Goal: Information Seeking & Learning: Compare options

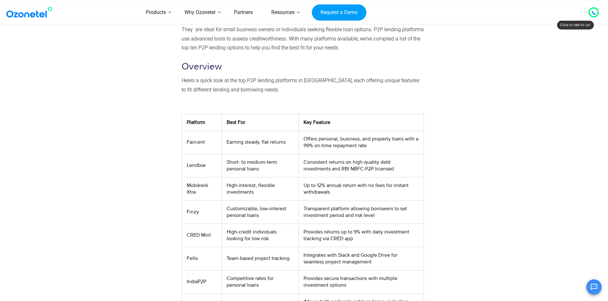
scroll to position [160, 0]
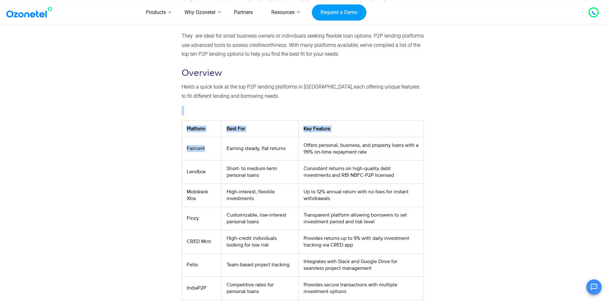
drag, startPoint x: 208, startPoint y: 149, endPoint x: 180, endPoint y: 149, distance: 28.4
click at [180, 149] on div "Peer-to-peer (P2P) lending provides a simple and affordable alternative to trad…" at bounding box center [302, 180] width 249 height 387
click at [206, 149] on td "Faircent" at bounding box center [202, 148] width 40 height 23
drag, startPoint x: 210, startPoint y: 149, endPoint x: 192, endPoint y: 151, distance: 18.3
click at [185, 151] on td "Faircent" at bounding box center [202, 148] width 40 height 23
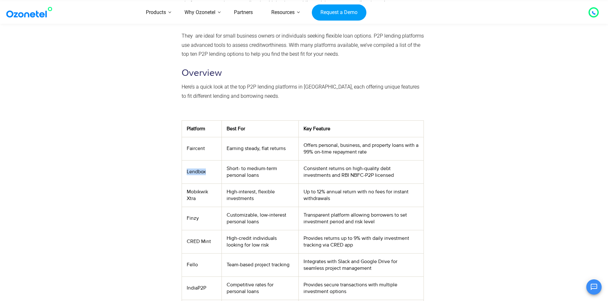
drag, startPoint x: 206, startPoint y: 173, endPoint x: 182, endPoint y: 172, distance: 24.9
click at [182, 172] on td "Lendbox" at bounding box center [202, 171] width 40 height 23
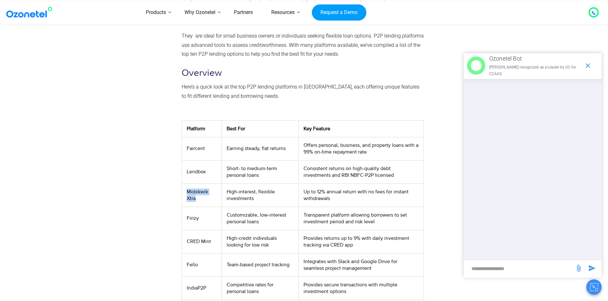
drag, startPoint x: 194, startPoint y: 198, endPoint x: 183, endPoint y: 192, distance: 12.0
click at [183, 192] on td "Mobikwik Xtra" at bounding box center [202, 195] width 40 height 23
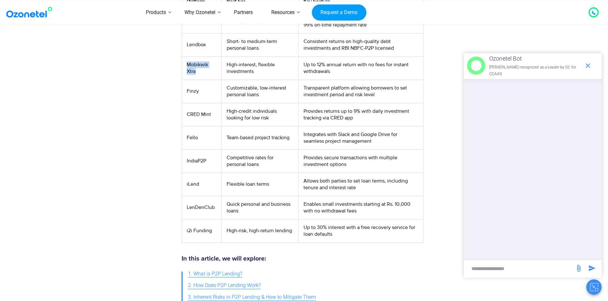
scroll to position [287, 0]
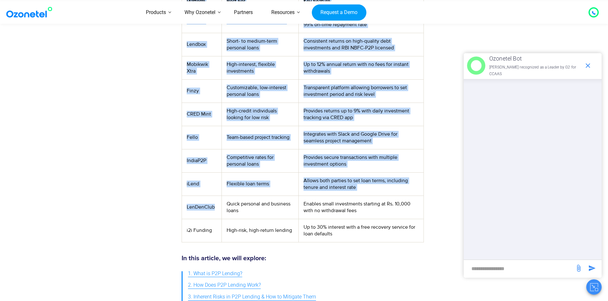
drag, startPoint x: 215, startPoint y: 208, endPoint x: 177, endPoint y: 208, distance: 37.6
click at [177, 208] on div "Peer-to-peer (P2P) lending provides a simple and affordable alternative to trad…" at bounding box center [304, 52] width 392 height 387
click at [203, 206] on td "LenDenClub" at bounding box center [202, 207] width 40 height 23
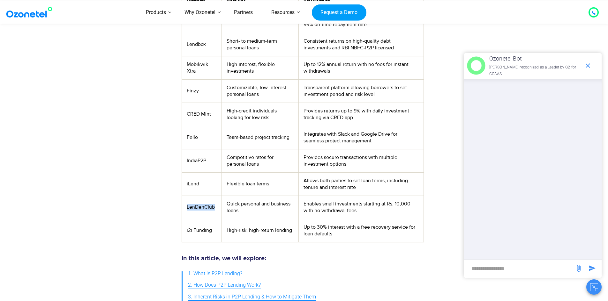
drag, startPoint x: 219, startPoint y: 208, endPoint x: 192, endPoint y: 208, distance: 26.5
click at [185, 210] on td "LenDenClub" at bounding box center [202, 207] width 40 height 23
drag, startPoint x: 203, startPoint y: 91, endPoint x: 185, endPoint y: 87, distance: 18.7
click at [185, 91] on td "Finzy" at bounding box center [202, 90] width 40 height 23
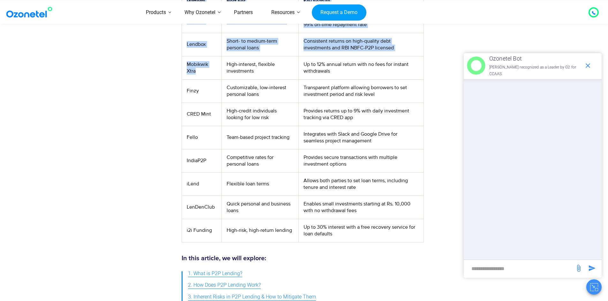
drag, startPoint x: 200, startPoint y: 73, endPoint x: 181, endPoint y: 65, distance: 20.8
click at [181, 65] on div "Peer-to-peer (P2P) lending provides a simple and affordable alternative to trad…" at bounding box center [302, 52] width 249 height 387
click at [204, 72] on td "Mobikwik Xtra" at bounding box center [202, 67] width 40 height 23
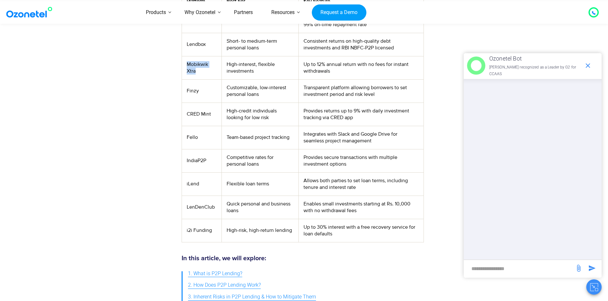
drag, startPoint x: 195, startPoint y: 71, endPoint x: 186, endPoint y: 66, distance: 10.3
click at [186, 66] on td "Mobikwik Xtra" at bounding box center [202, 67] width 40 height 23
drag, startPoint x: 202, startPoint y: 90, endPoint x: 190, endPoint y: 92, distance: 12.0
click at [182, 93] on td "Finzy" at bounding box center [202, 90] width 40 height 23
click at [131, 119] on div at bounding box center [143, 52] width 71 height 387
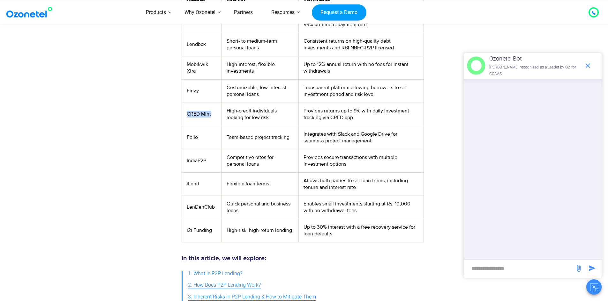
drag, startPoint x: 210, startPoint y: 115, endPoint x: 183, endPoint y: 115, distance: 26.8
click at [183, 115] on td "CRED Mint" at bounding box center [202, 114] width 40 height 23
click at [204, 138] on td "Fello" at bounding box center [202, 137] width 40 height 23
drag, startPoint x: 202, startPoint y: 138, endPoint x: 182, endPoint y: 141, distance: 19.3
click at [182, 141] on td "Fello" at bounding box center [202, 137] width 40 height 23
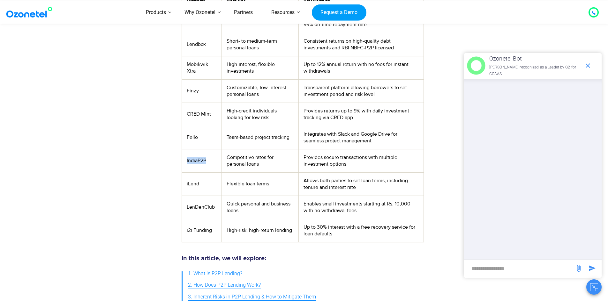
drag, startPoint x: 209, startPoint y: 161, endPoint x: 184, endPoint y: 163, distance: 24.6
click at [184, 163] on td "IndiaP2P" at bounding box center [202, 160] width 40 height 23
drag, startPoint x: 202, startPoint y: 186, endPoint x: 184, endPoint y: 186, distance: 18.2
click at [184, 186] on td "iLend" at bounding box center [202, 184] width 40 height 23
drag, startPoint x: 214, startPoint y: 208, endPoint x: 184, endPoint y: 208, distance: 30.6
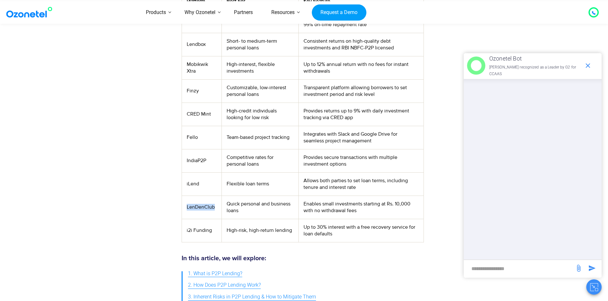
click at [184, 208] on td "LenDenClub" at bounding box center [202, 207] width 40 height 23
drag, startPoint x: 213, startPoint y: 231, endPoint x: 184, endPoint y: 231, distance: 29.0
click at [184, 231] on td "i2i Funding" at bounding box center [202, 230] width 40 height 23
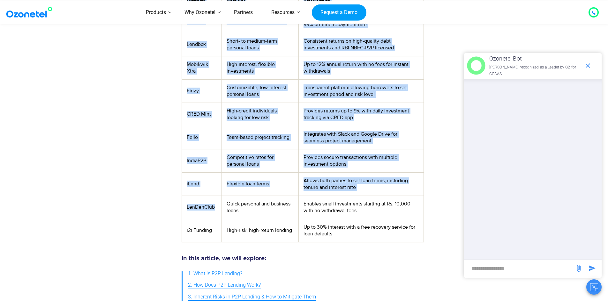
drag, startPoint x: 217, startPoint y: 209, endPoint x: 179, endPoint y: 209, distance: 37.3
click at [179, 209] on div "Peer-to-peer (P2P) lending provides a simple and affordable alternative to trad…" at bounding box center [302, 52] width 249 height 387
click at [196, 191] on td "iLend" at bounding box center [202, 184] width 40 height 23
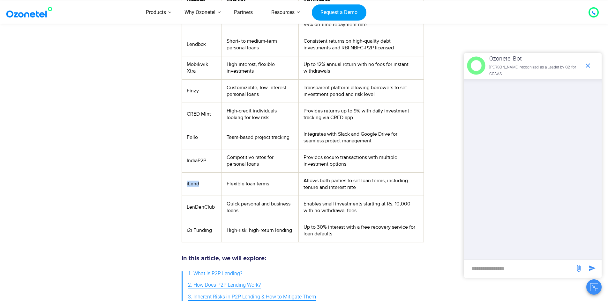
drag, startPoint x: 207, startPoint y: 183, endPoint x: 185, endPoint y: 186, distance: 22.1
click at [185, 186] on td "iLend" at bounding box center [202, 184] width 40 height 23
click at [206, 168] on td "IndiaP2P" at bounding box center [202, 160] width 40 height 23
drag, startPoint x: 208, startPoint y: 161, endPoint x: 184, endPoint y: 162, distance: 24.0
click at [184, 162] on td "IndiaP2P" at bounding box center [202, 160] width 40 height 23
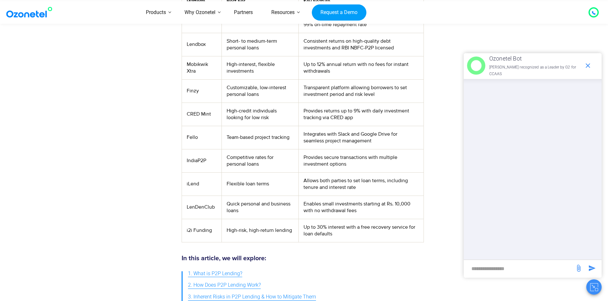
drag, startPoint x: 198, startPoint y: 160, endPoint x: 210, endPoint y: 142, distance: 21.9
click at [210, 142] on td "Fello" at bounding box center [202, 137] width 40 height 23
drag, startPoint x: 202, startPoint y: 91, endPoint x: 182, endPoint y: 90, distance: 19.2
click at [182, 90] on td "Finzy" at bounding box center [202, 90] width 40 height 23
drag, startPoint x: 208, startPoint y: 45, endPoint x: 183, endPoint y: 45, distance: 24.6
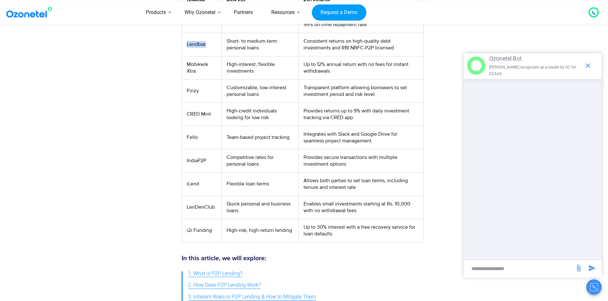
click at [183, 45] on td "Lendbox" at bounding box center [202, 44] width 40 height 23
click at [71, 72] on section "Peer-to-peer (P2P) lending provides a simple and affordable alternative to trad…" at bounding box center [304, 52] width 608 height 393
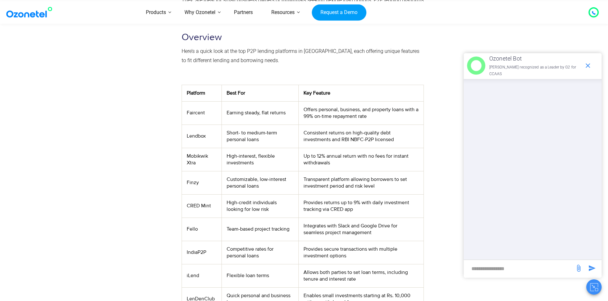
scroll to position [191, 0]
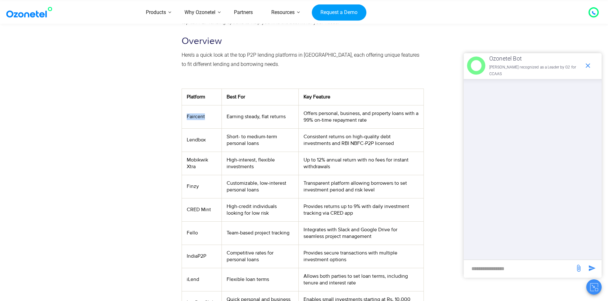
drag, startPoint x: 209, startPoint y: 117, endPoint x: 184, endPoint y: 116, distance: 24.3
click at [184, 116] on td "Faircent" at bounding box center [202, 116] width 40 height 23
click at [100, 86] on div "Peer-to-peer (P2P) lending provides a simple and affordable alternative to trad…" at bounding box center [304, 148] width 408 height 393
